Goal: Information Seeking & Learning: Find specific fact

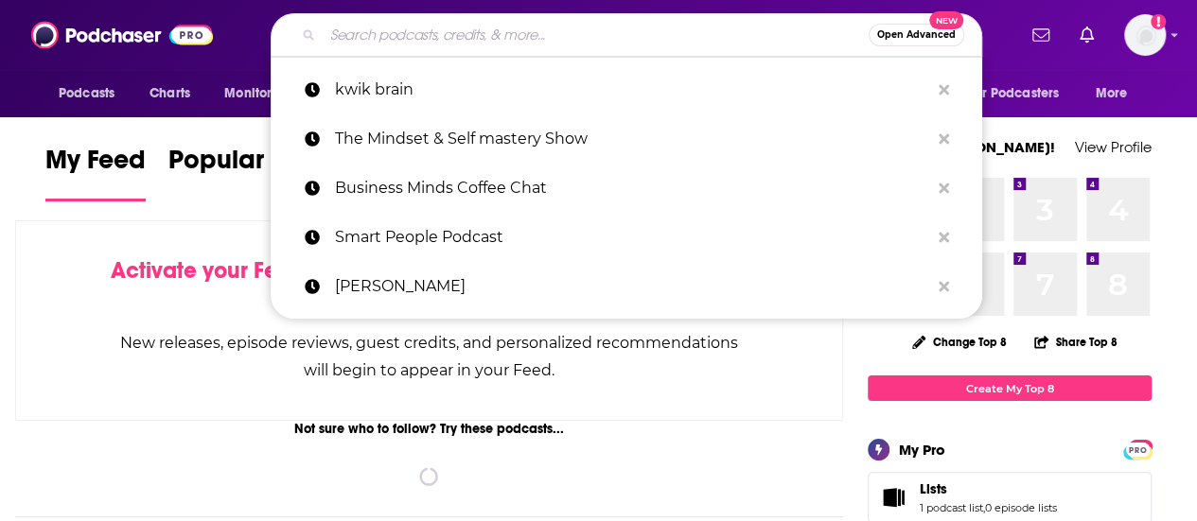
click at [454, 41] on input "Search podcasts, credits, & more..." at bounding box center [596, 35] width 546 height 30
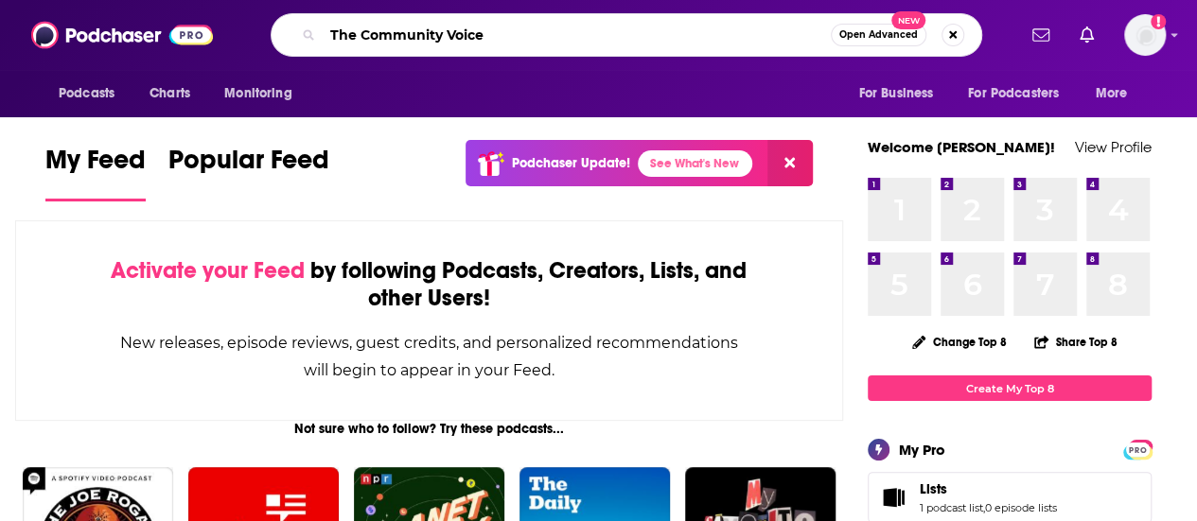
type input "The Community Voice"
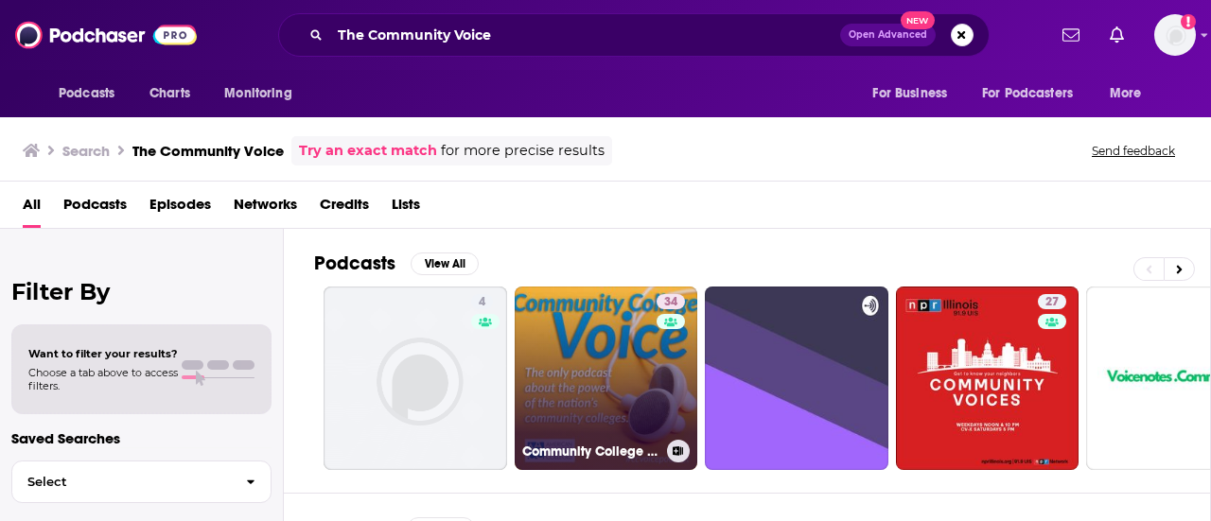
click at [584, 395] on link "34 Community College Voice Podcast" at bounding box center [607, 379] width 184 height 184
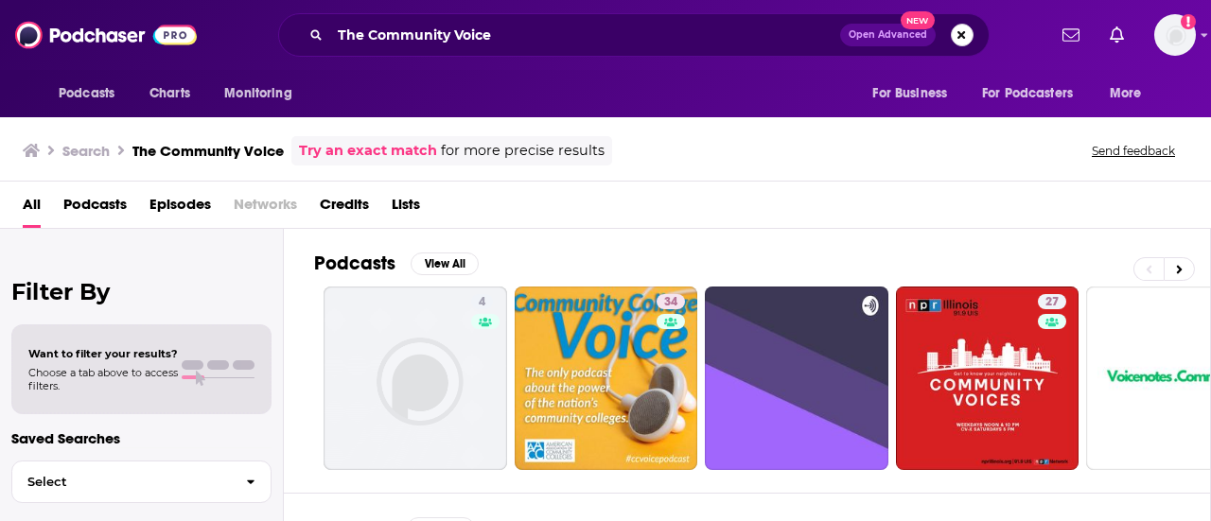
click at [963, 31] on button "Search podcasts, credits, & more..." at bounding box center [962, 35] width 23 height 23
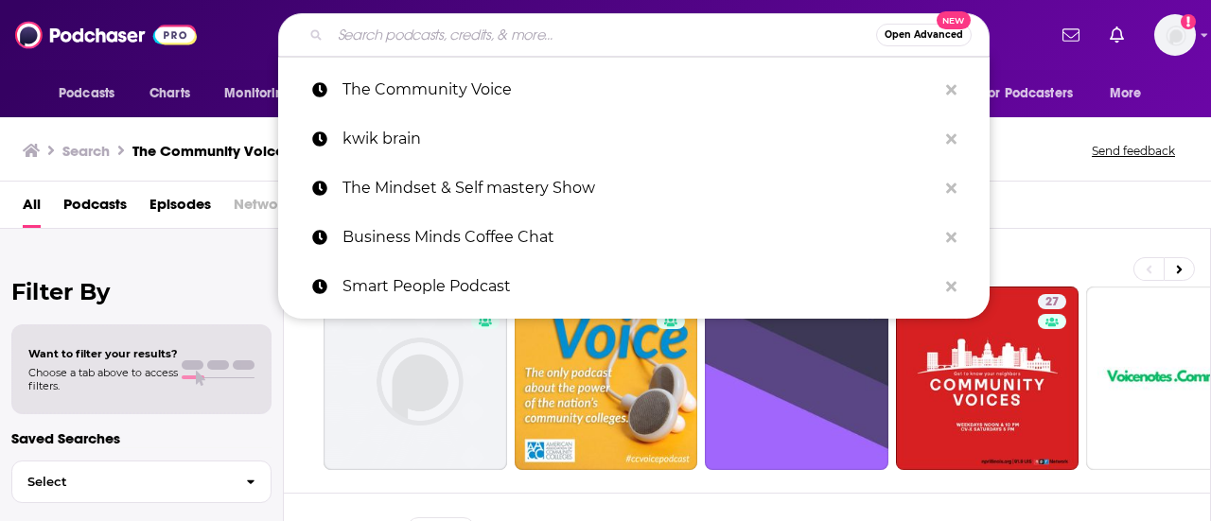
click at [758, 43] on input "Search podcasts, credits, & more..." at bounding box center [603, 35] width 546 height 30
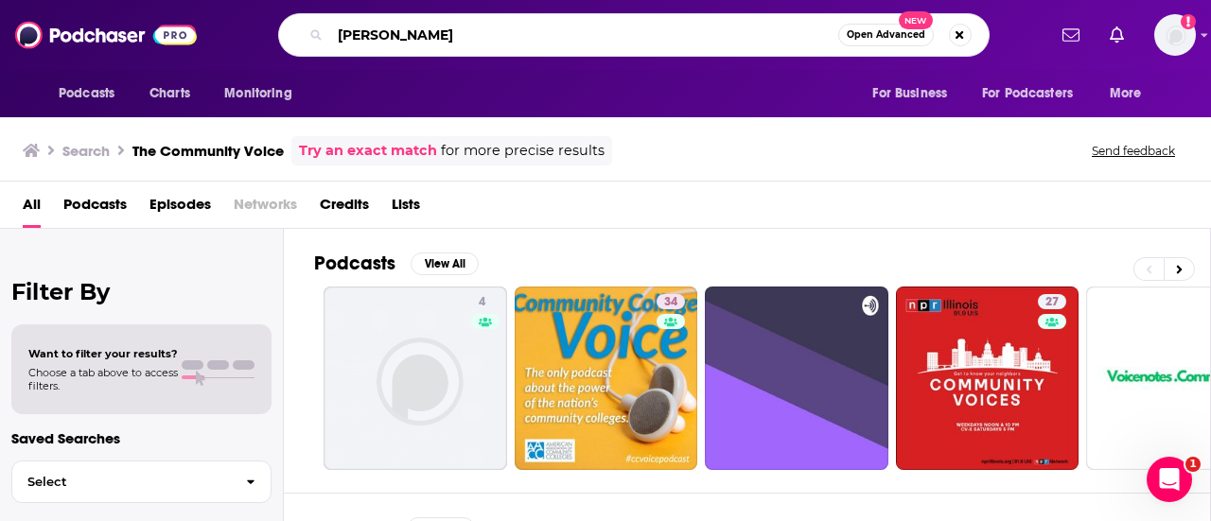
type input "[PERSON_NAME]"
